Goal: Task Accomplishment & Management: Manage account settings

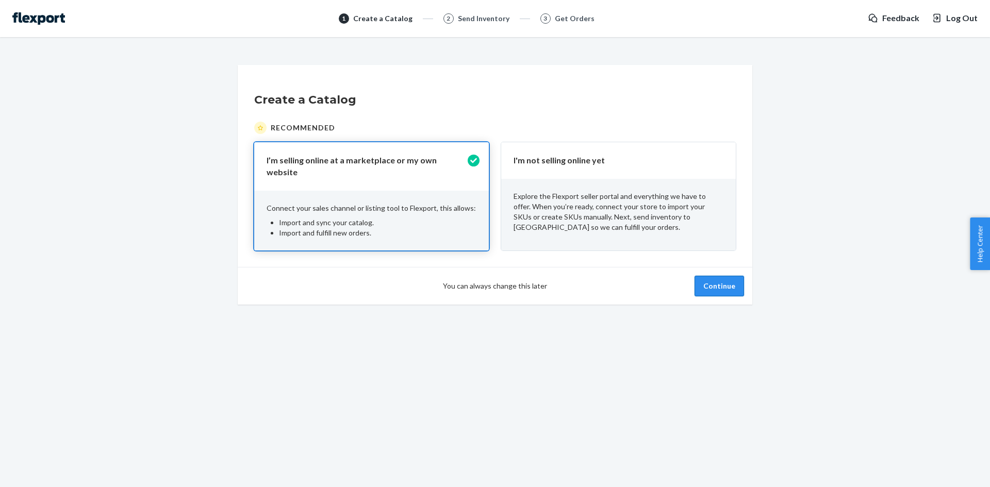
click at [723, 277] on button "Continue" at bounding box center [718, 286] width 49 height 21
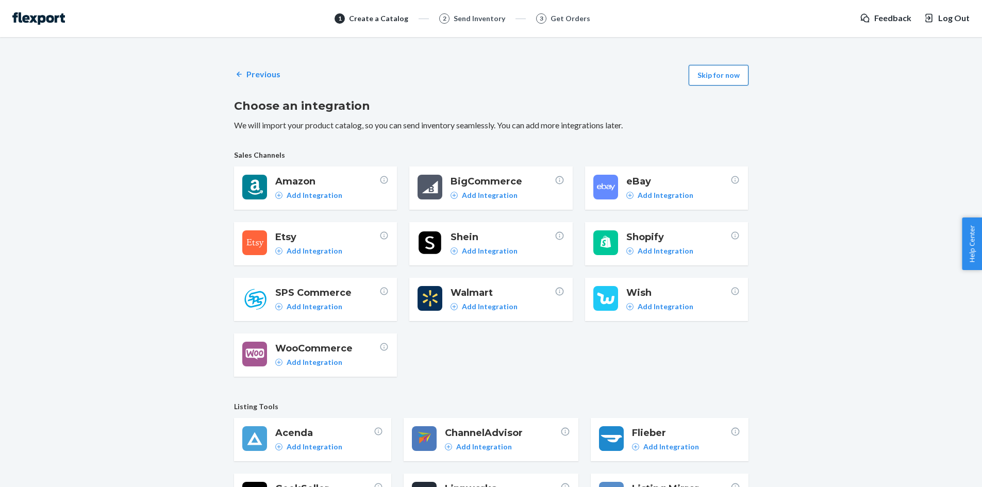
click at [698, 74] on button "Skip for now" at bounding box center [719, 75] width 60 height 21
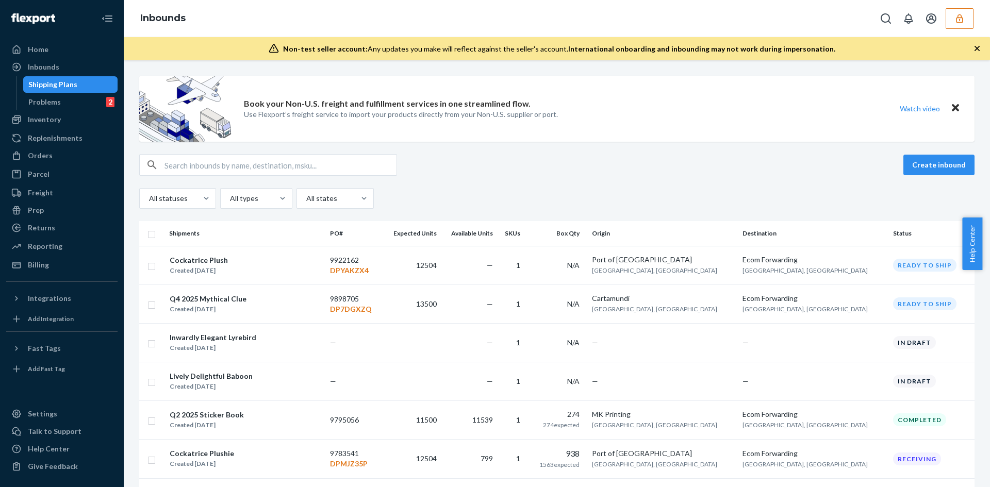
click at [949, 23] on button "button" at bounding box center [959, 18] width 28 height 21
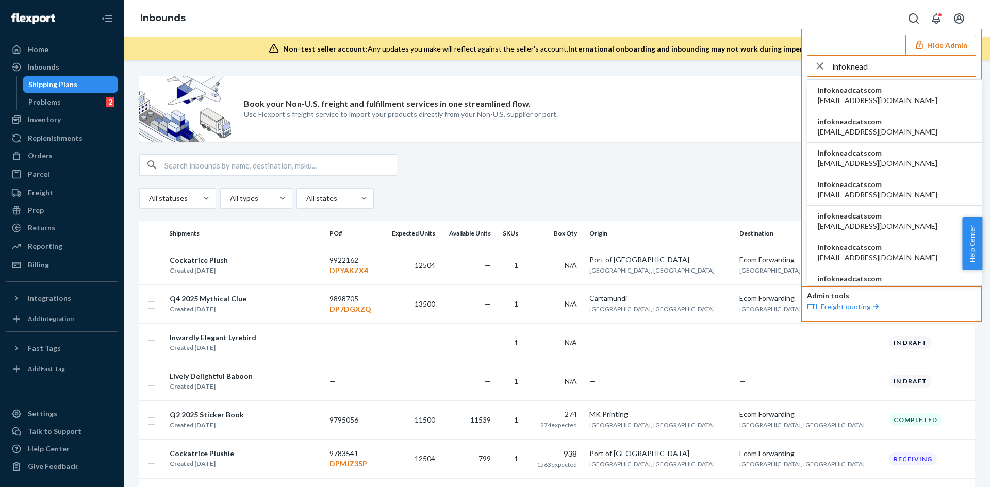
type input "infoknead"
click at [889, 92] on span "infokneadcatscom" at bounding box center [878, 90] width 120 height 10
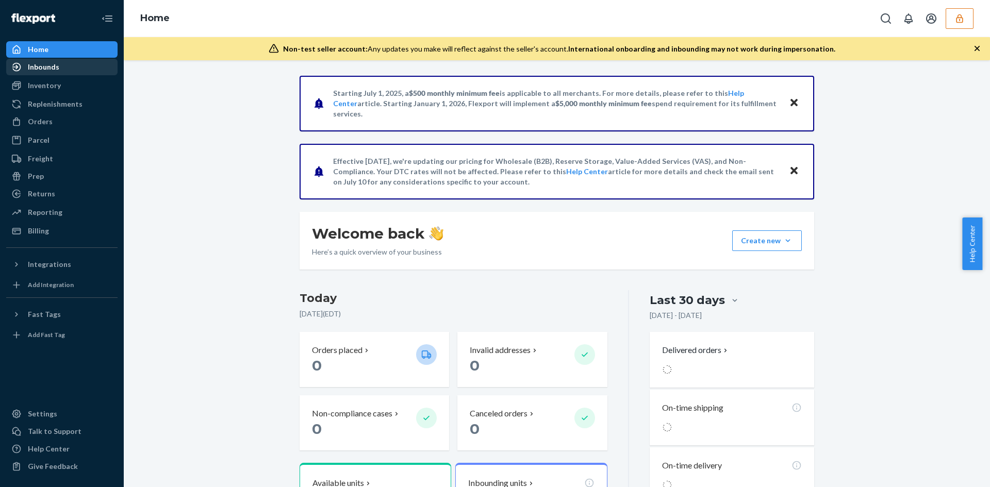
click at [44, 72] on div "Inbounds" at bounding box center [43, 67] width 31 height 10
